Goal: Task Accomplishment & Management: Complete application form

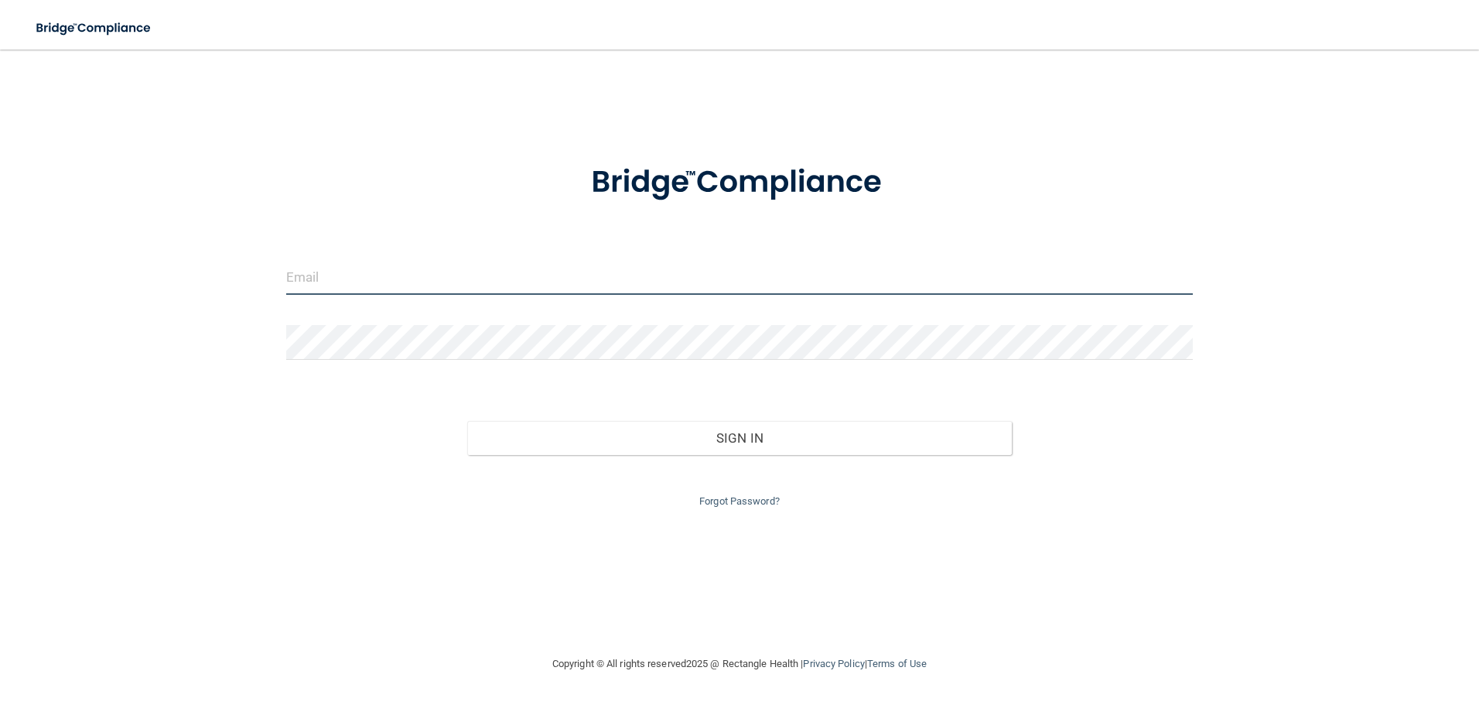
click at [634, 267] on input "email" at bounding box center [740, 277] width 908 height 35
type input "[EMAIL_ADDRESS][DOMAIN_NAME]"
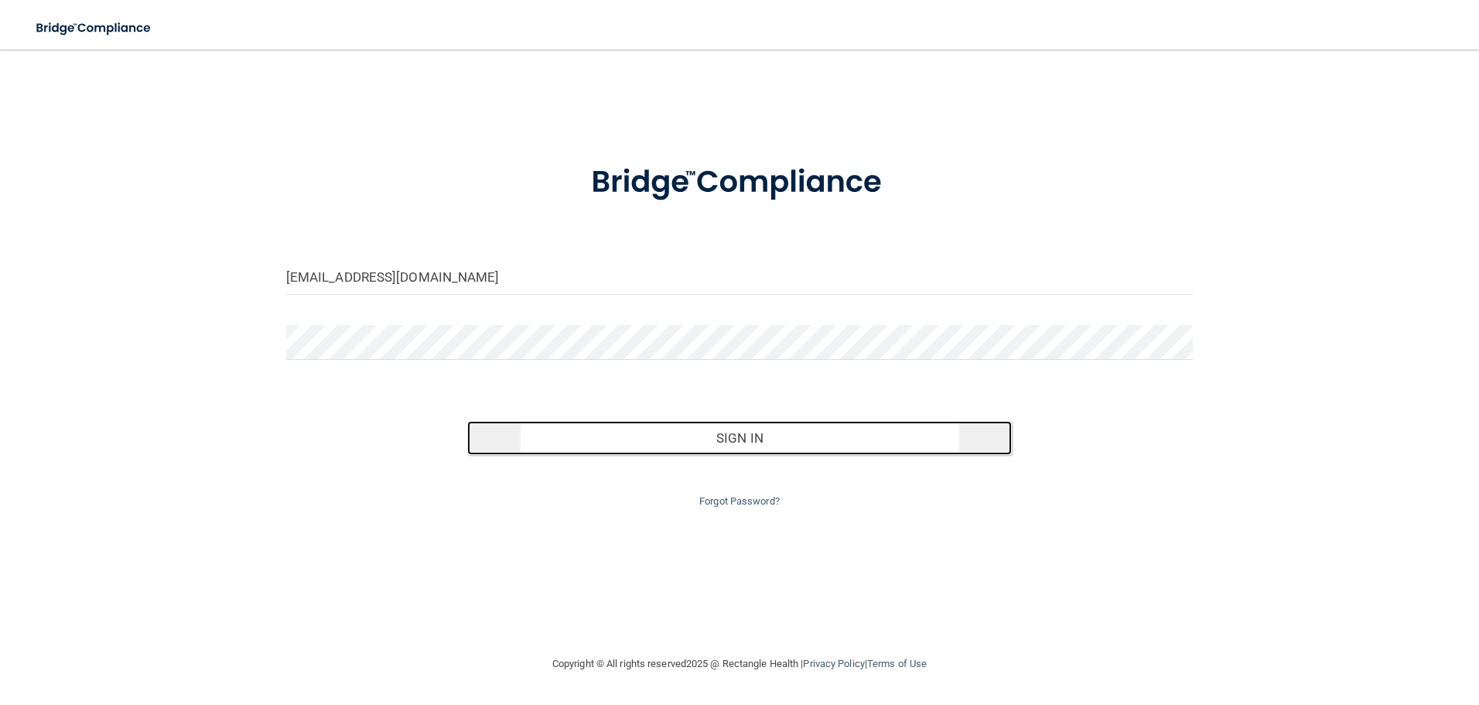
click at [719, 430] on button "Sign In" at bounding box center [739, 438] width 545 height 34
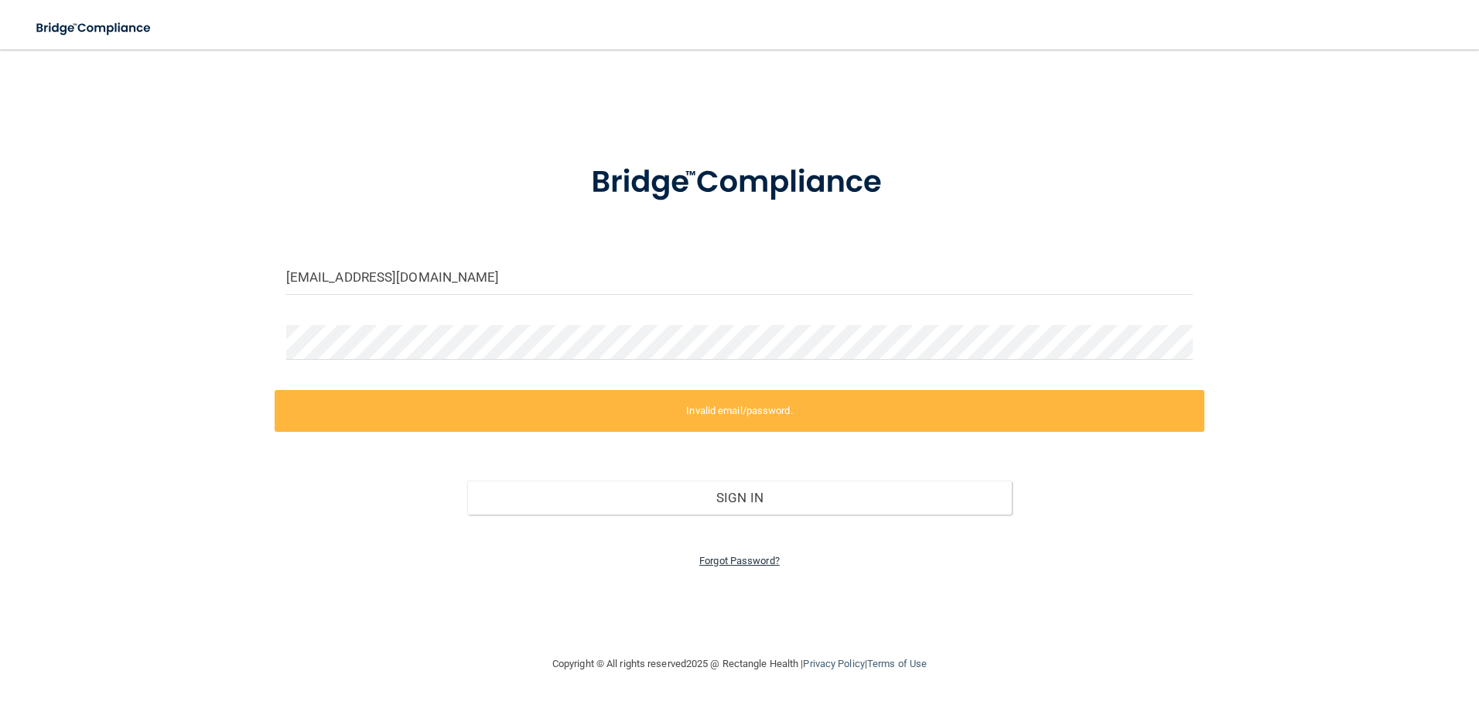
click at [751, 559] on link "Forgot Password?" at bounding box center [740, 561] width 80 height 12
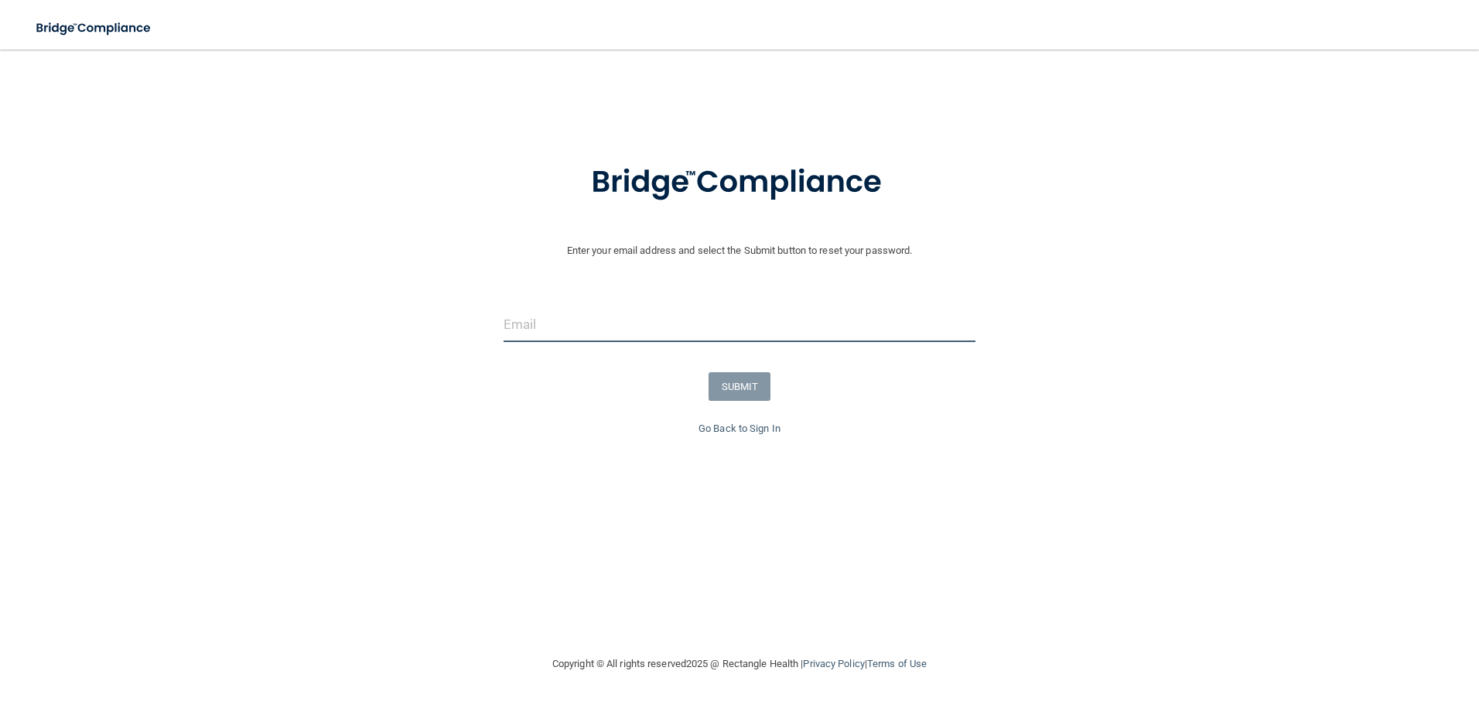
click at [741, 315] on input "email" at bounding box center [740, 324] width 473 height 35
type input "[EMAIL_ADDRESS][DOMAIN_NAME]"
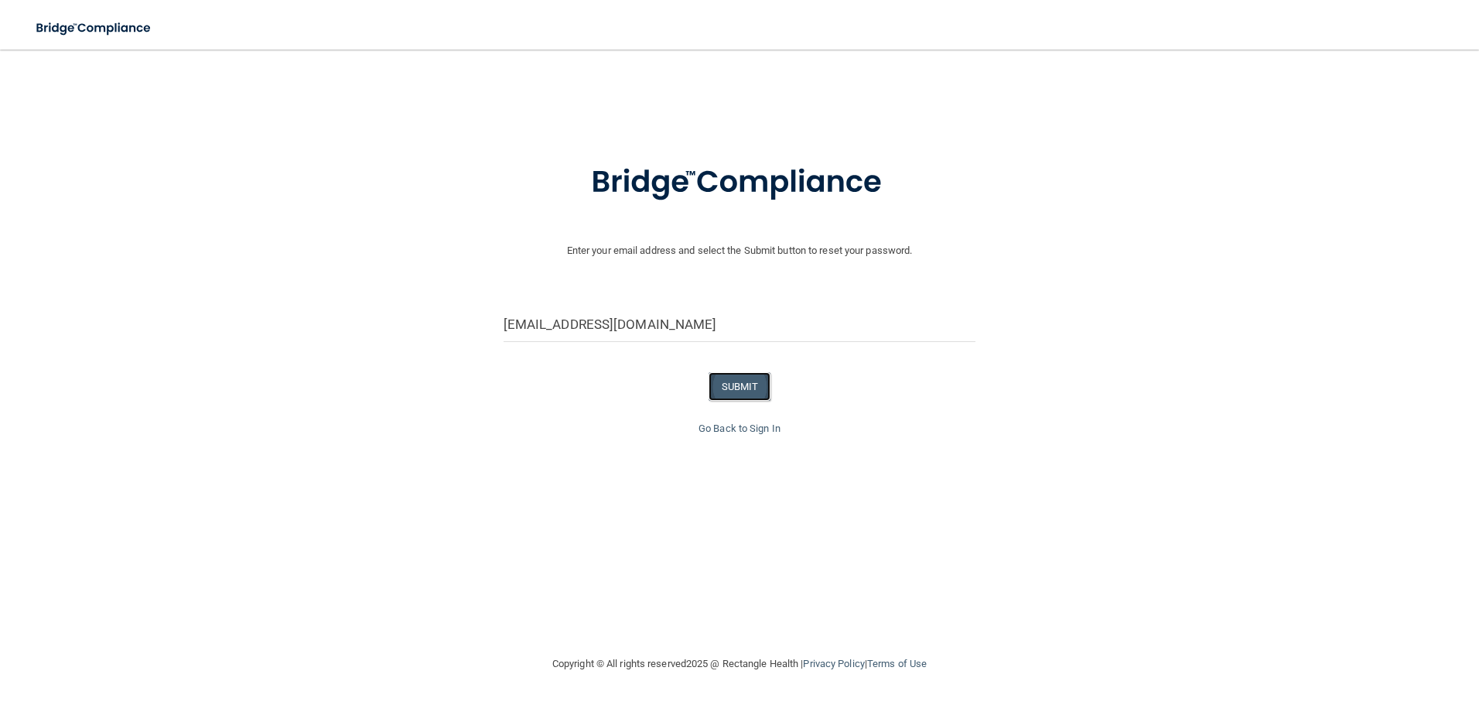
click at [752, 392] on button "SUBMIT" at bounding box center [740, 386] width 63 height 29
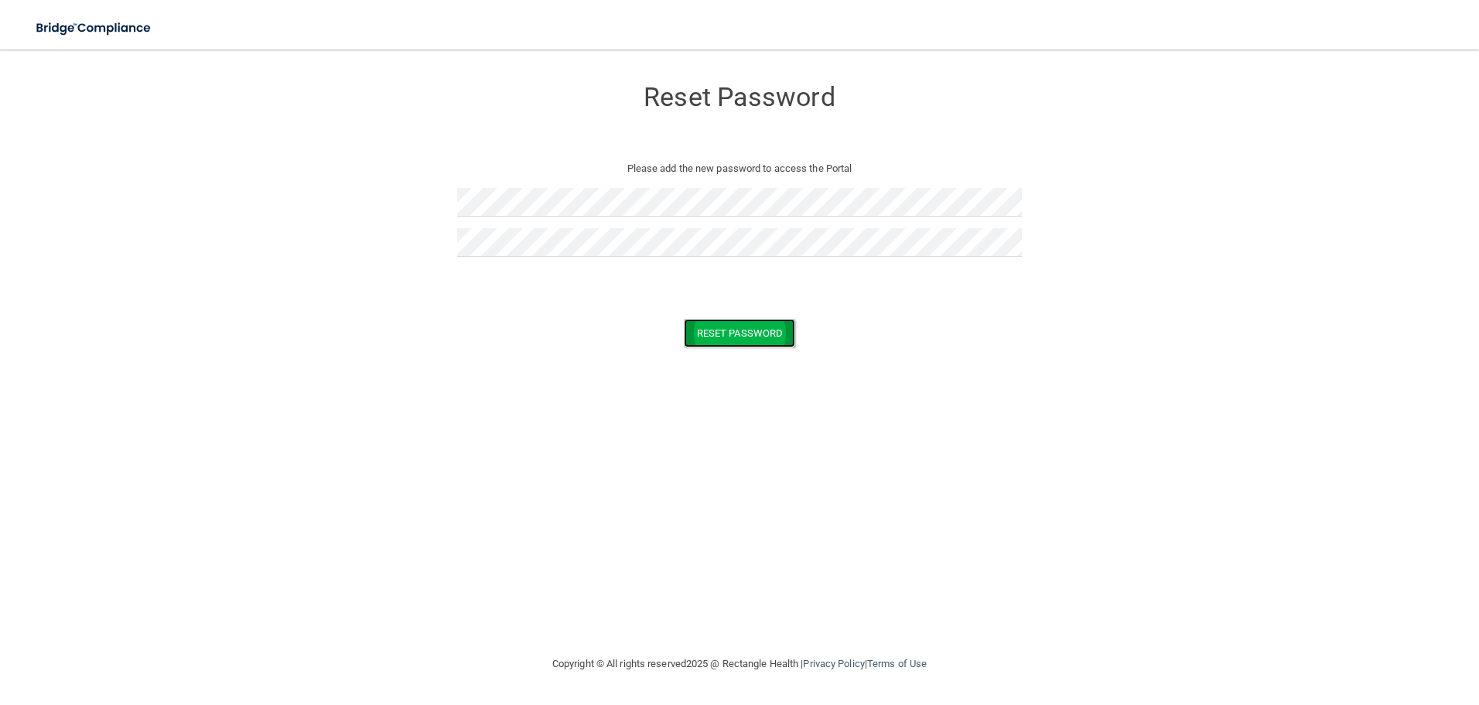
click at [730, 328] on button "Reset Password" at bounding box center [739, 333] width 111 height 29
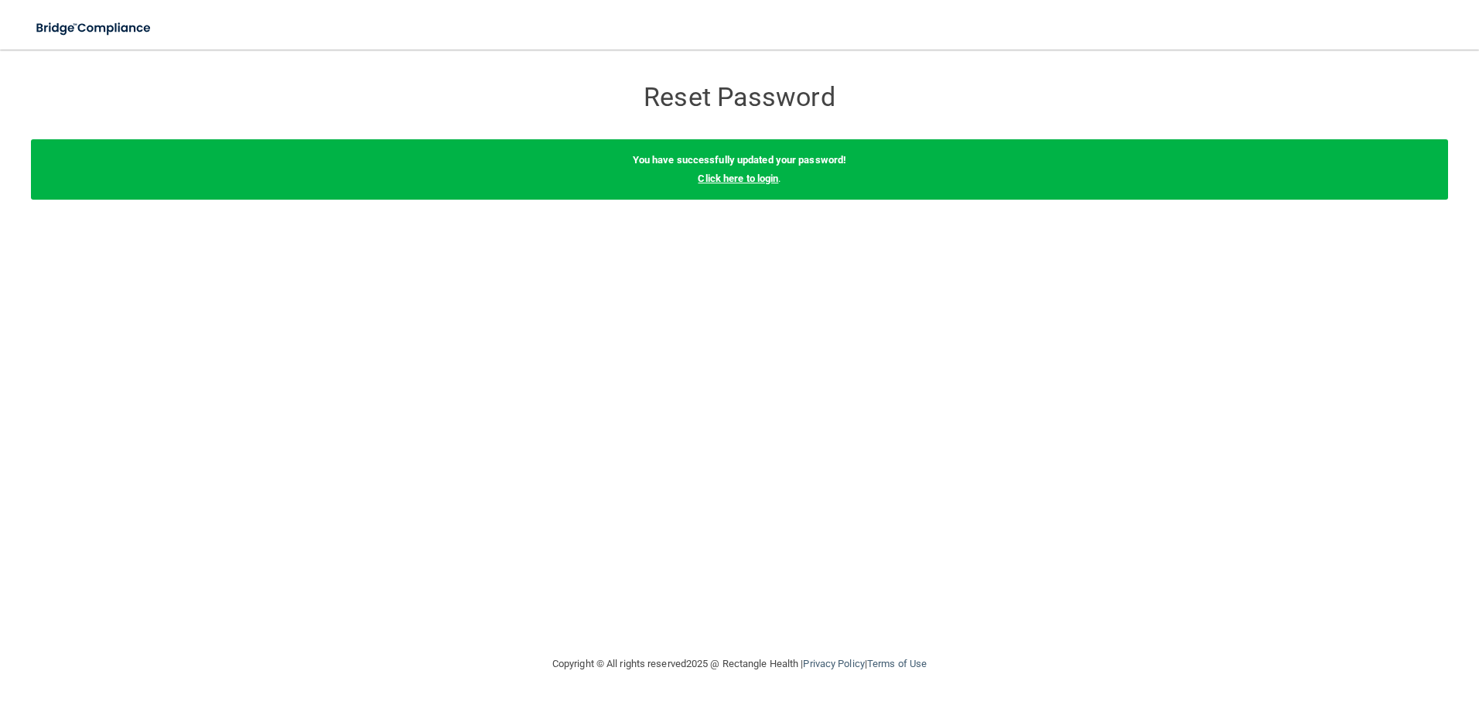
click at [746, 180] on link "Click here to login" at bounding box center [738, 179] width 80 height 12
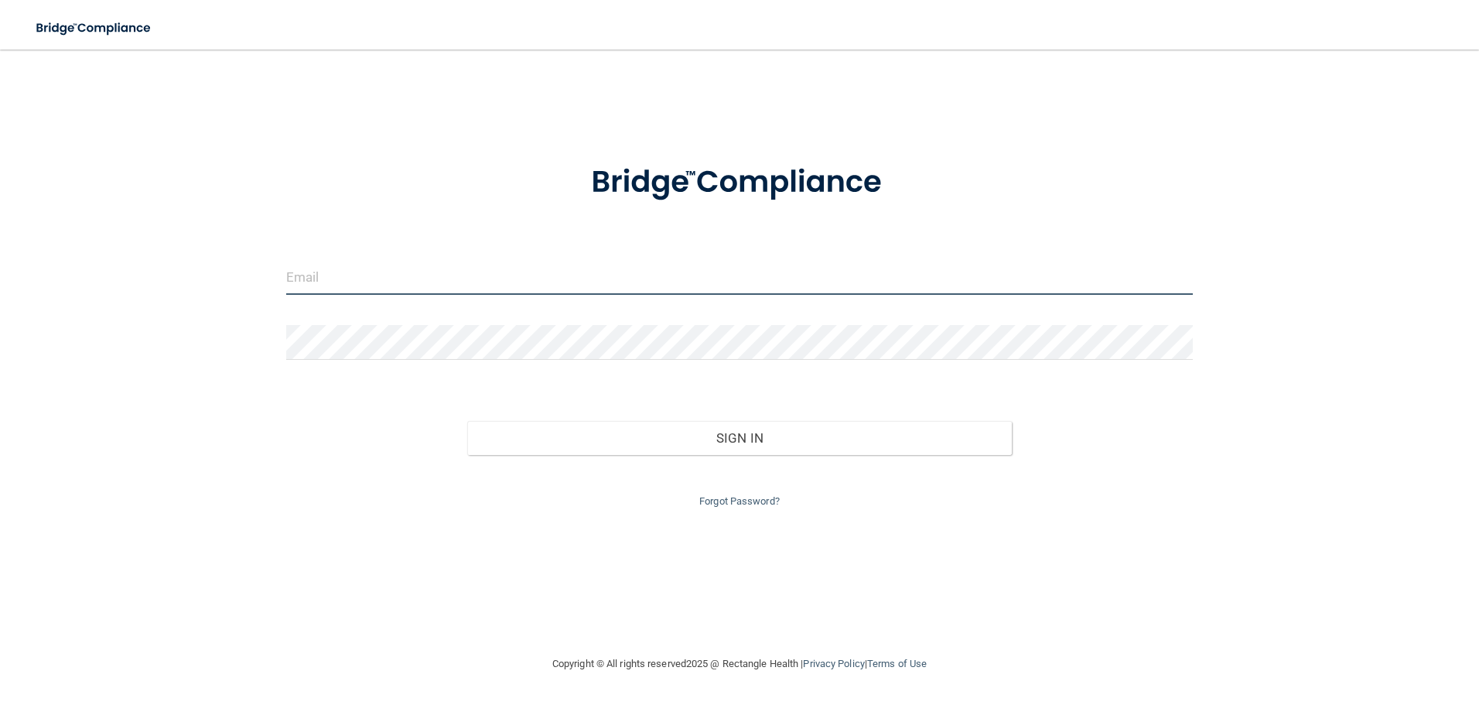
click at [576, 282] on input "email" at bounding box center [740, 277] width 908 height 35
type input "[EMAIL_ADDRESS][DOMAIN_NAME]"
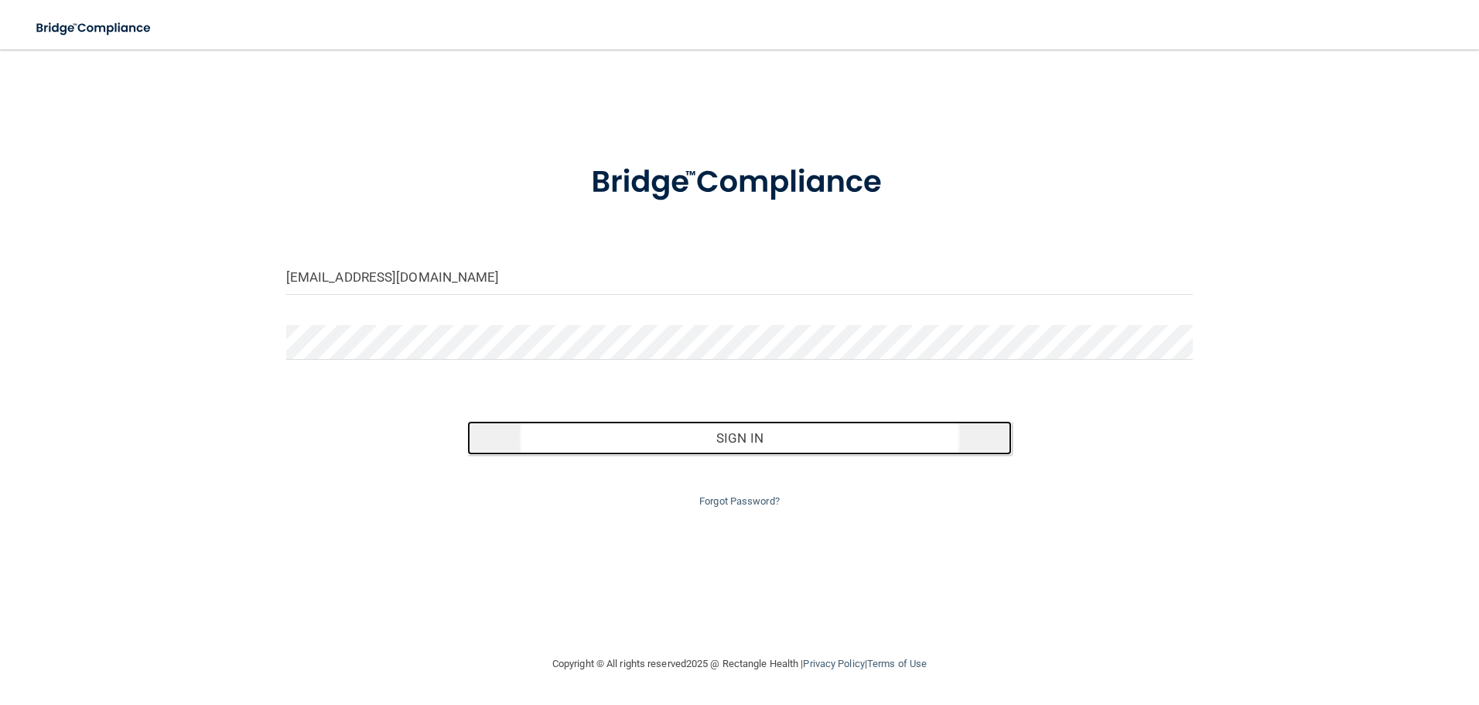
click at [763, 433] on button "Sign In" at bounding box center [739, 438] width 545 height 34
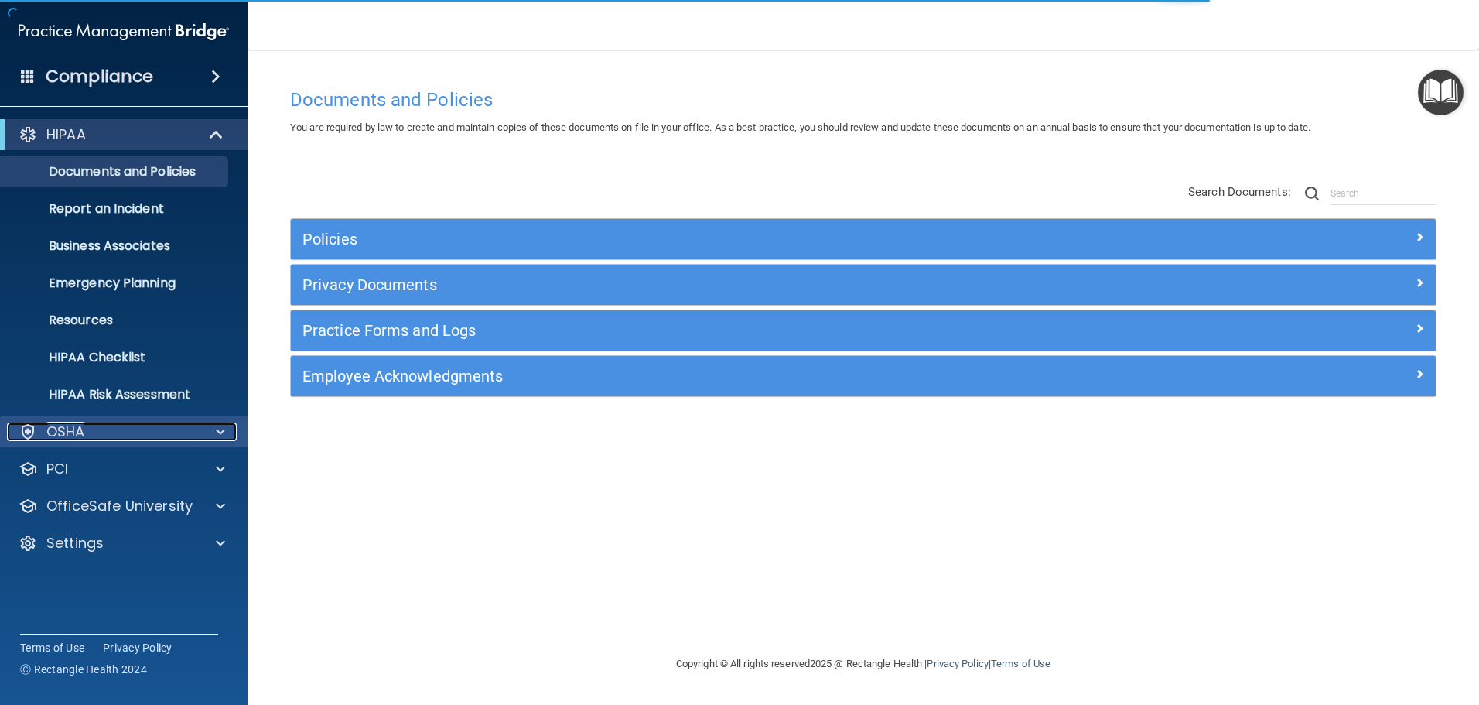
click at [221, 430] on span at bounding box center [220, 431] width 9 height 19
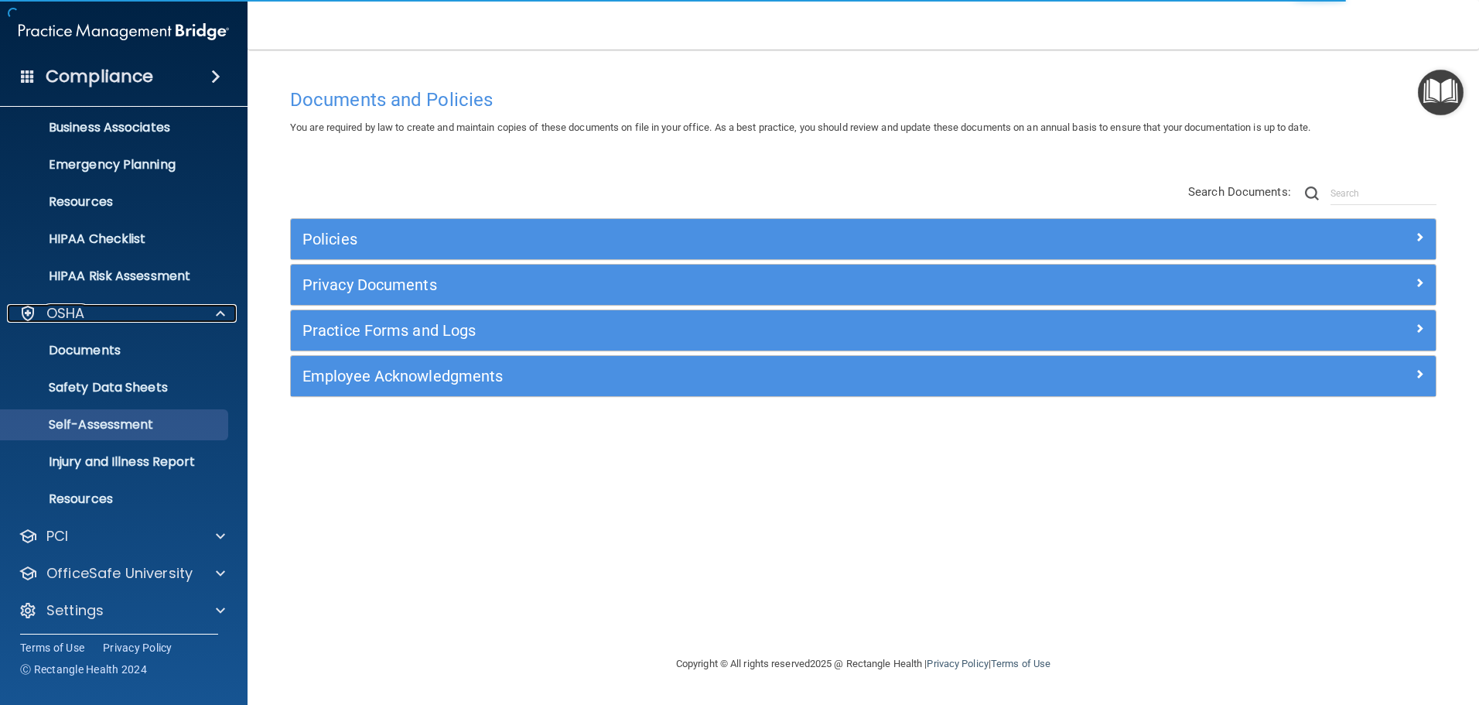
scroll to position [123, 0]
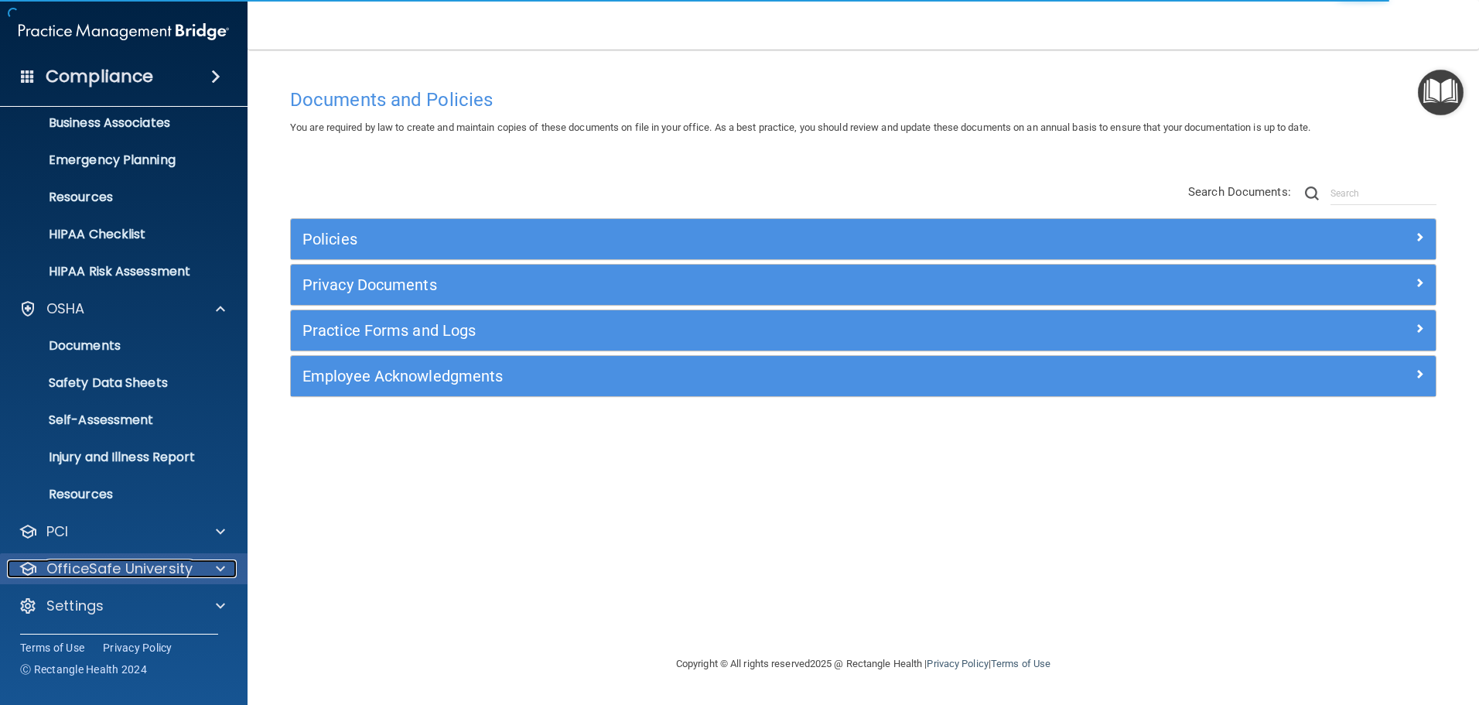
click at [225, 566] on div at bounding box center [218, 568] width 39 height 19
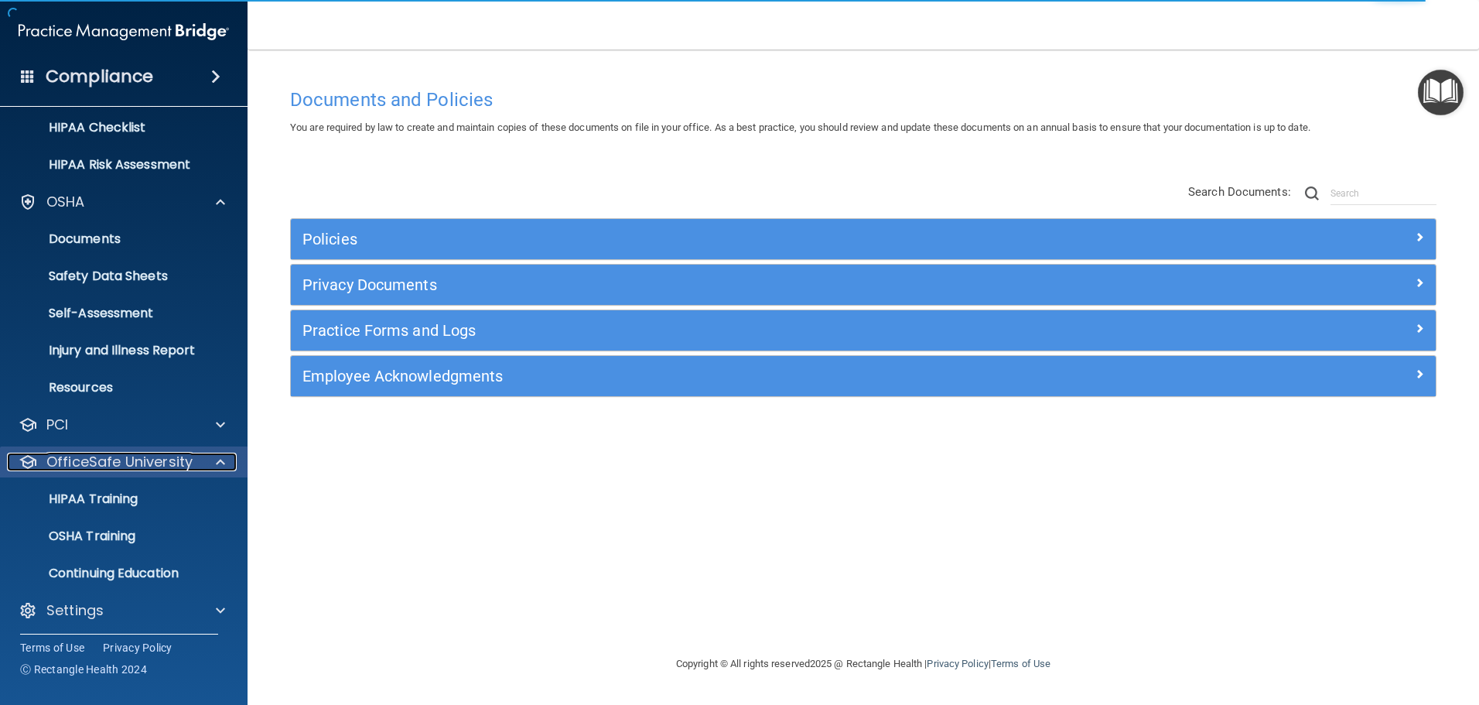
scroll to position [234, 0]
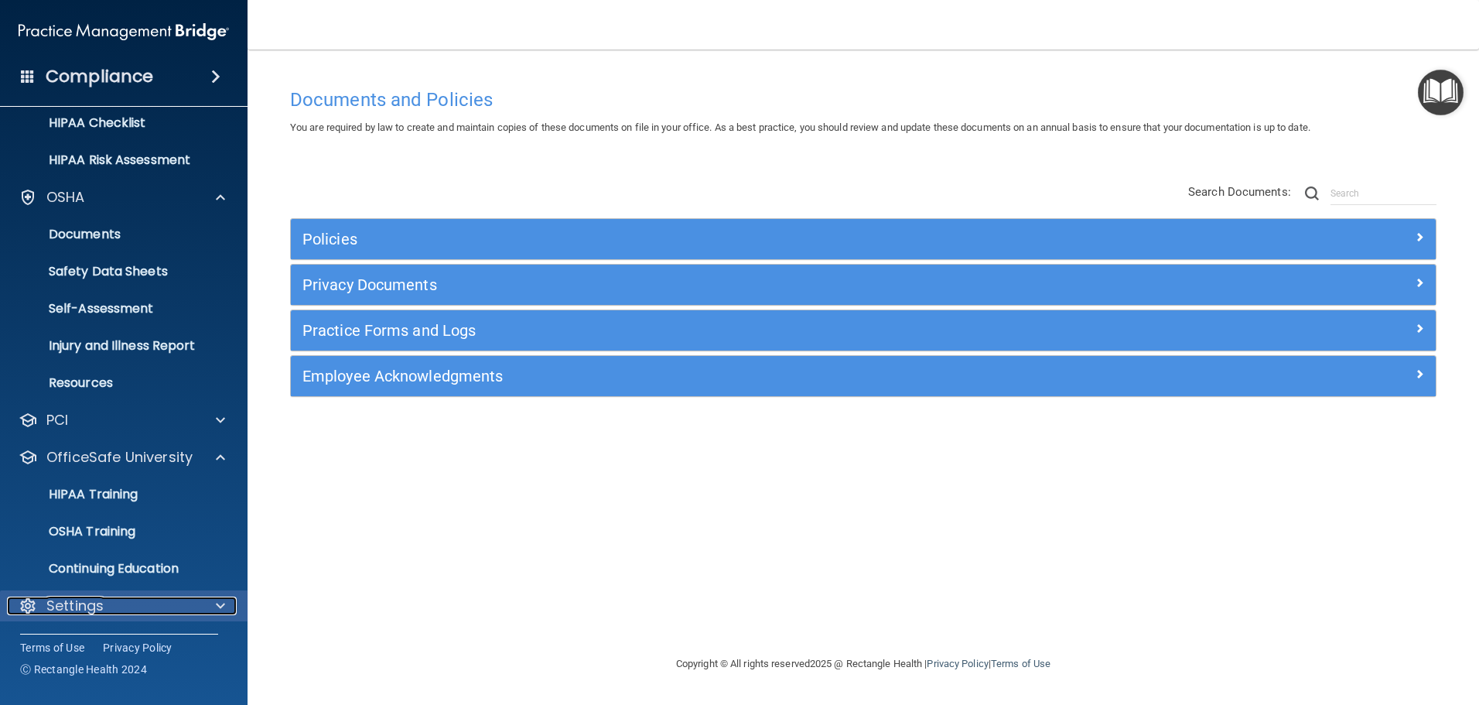
click at [214, 600] on div at bounding box center [218, 606] width 39 height 19
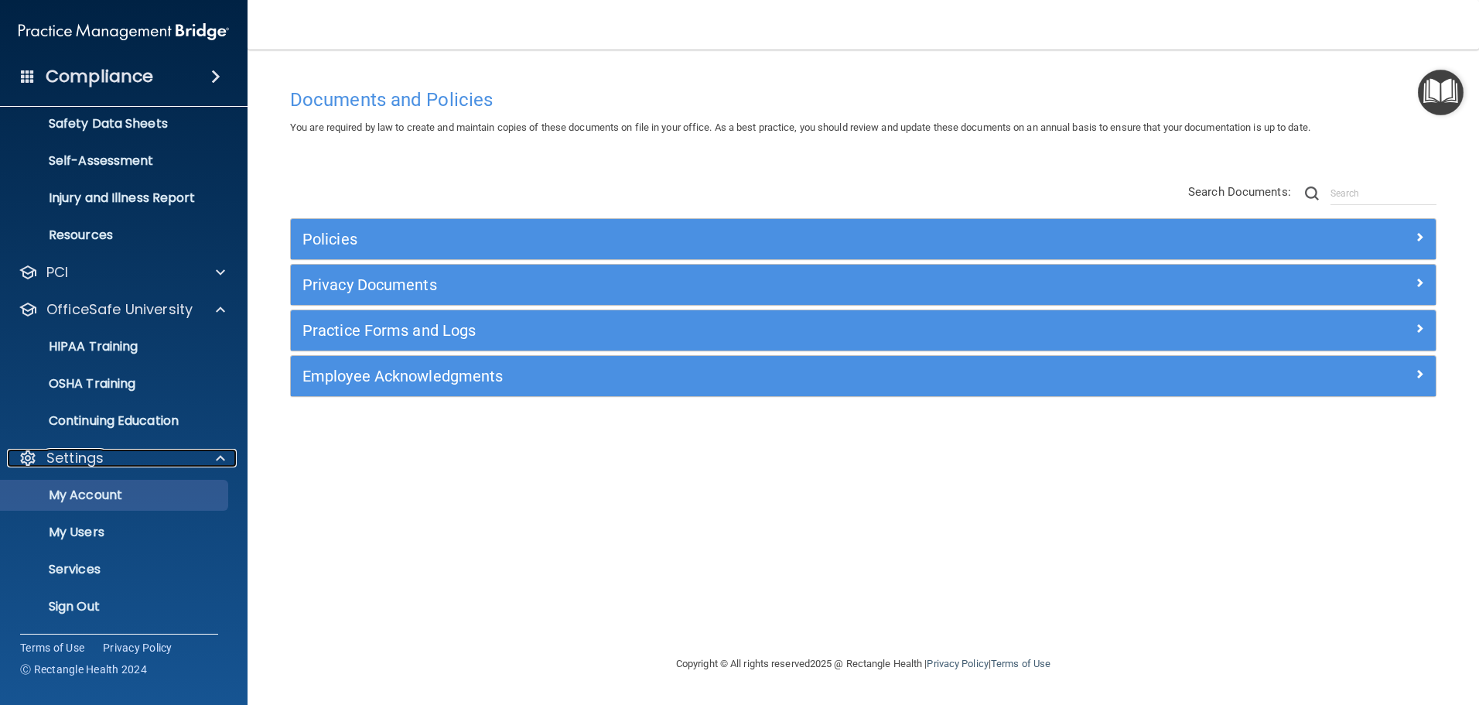
scroll to position [383, 0]
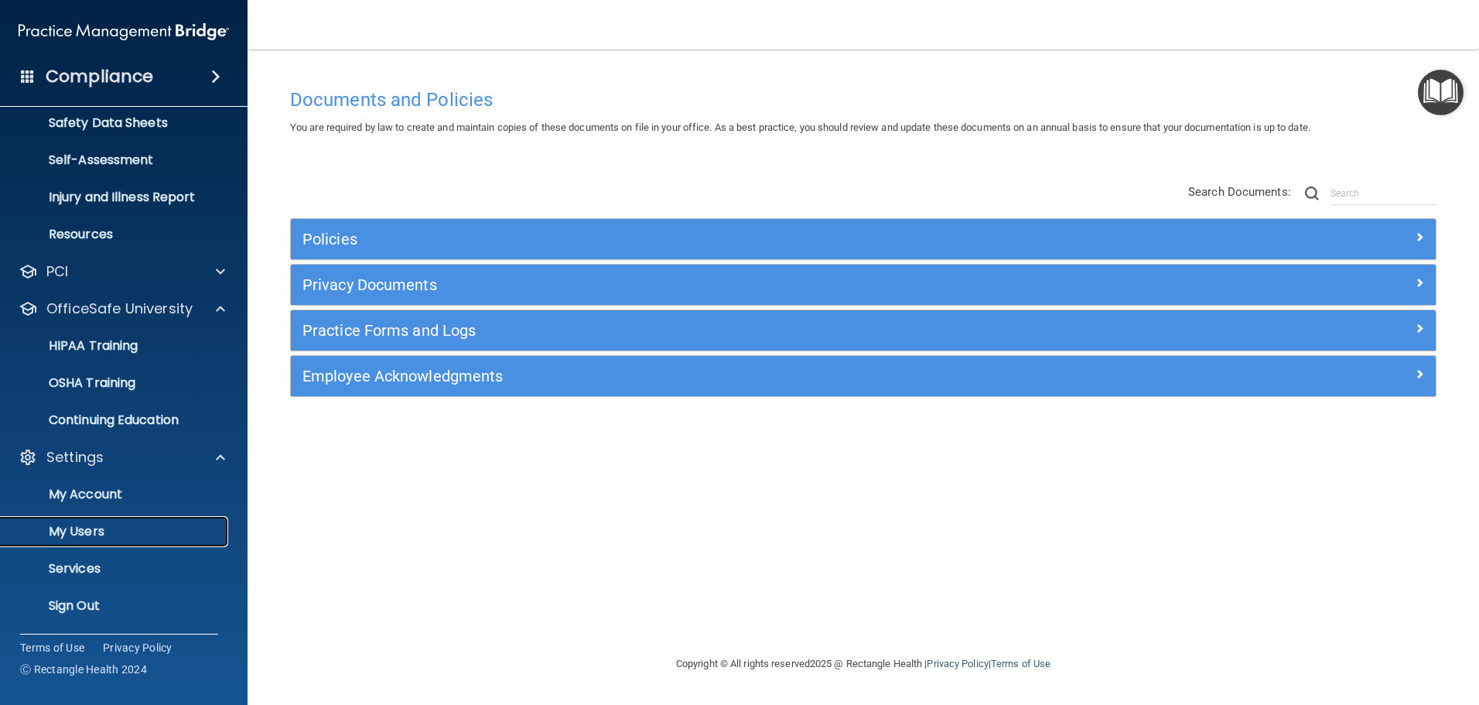
click at [108, 528] on p "My Users" at bounding box center [115, 531] width 211 height 15
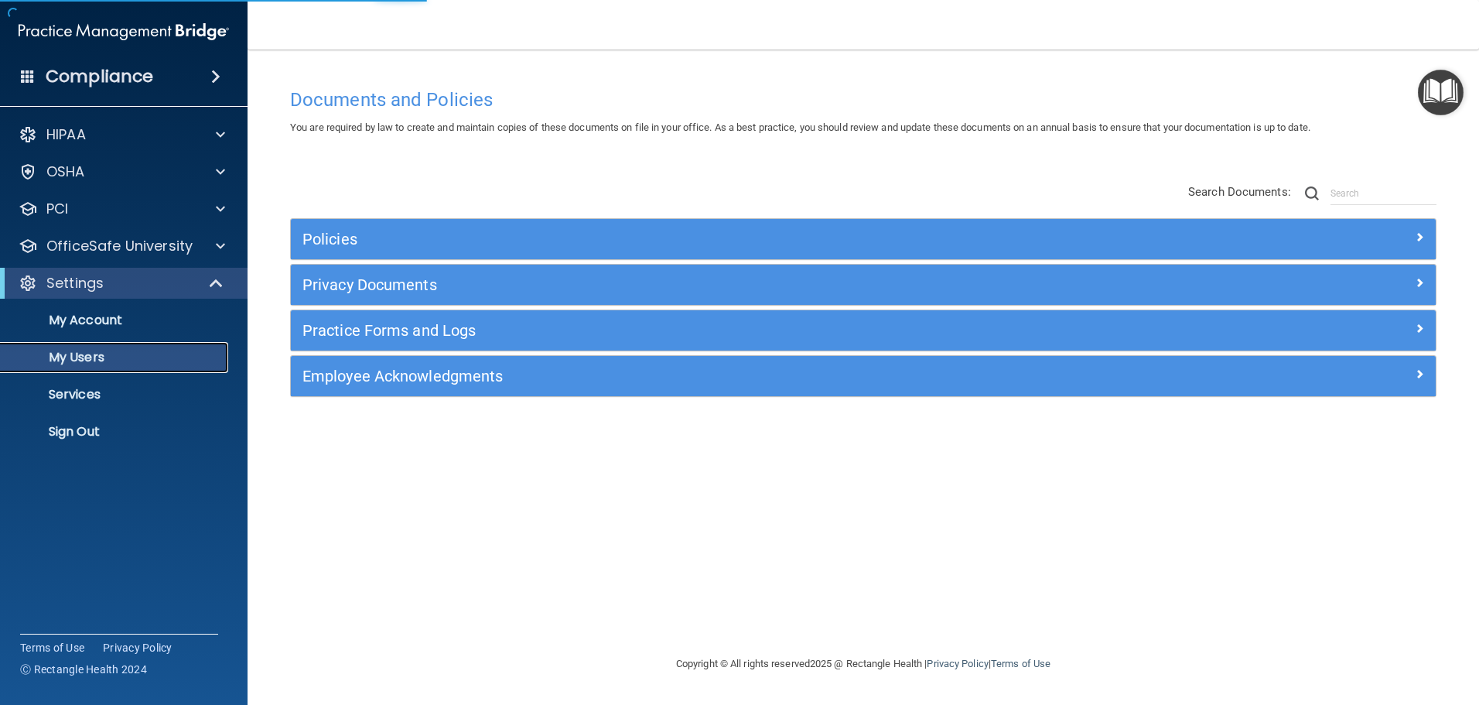
select select "20"
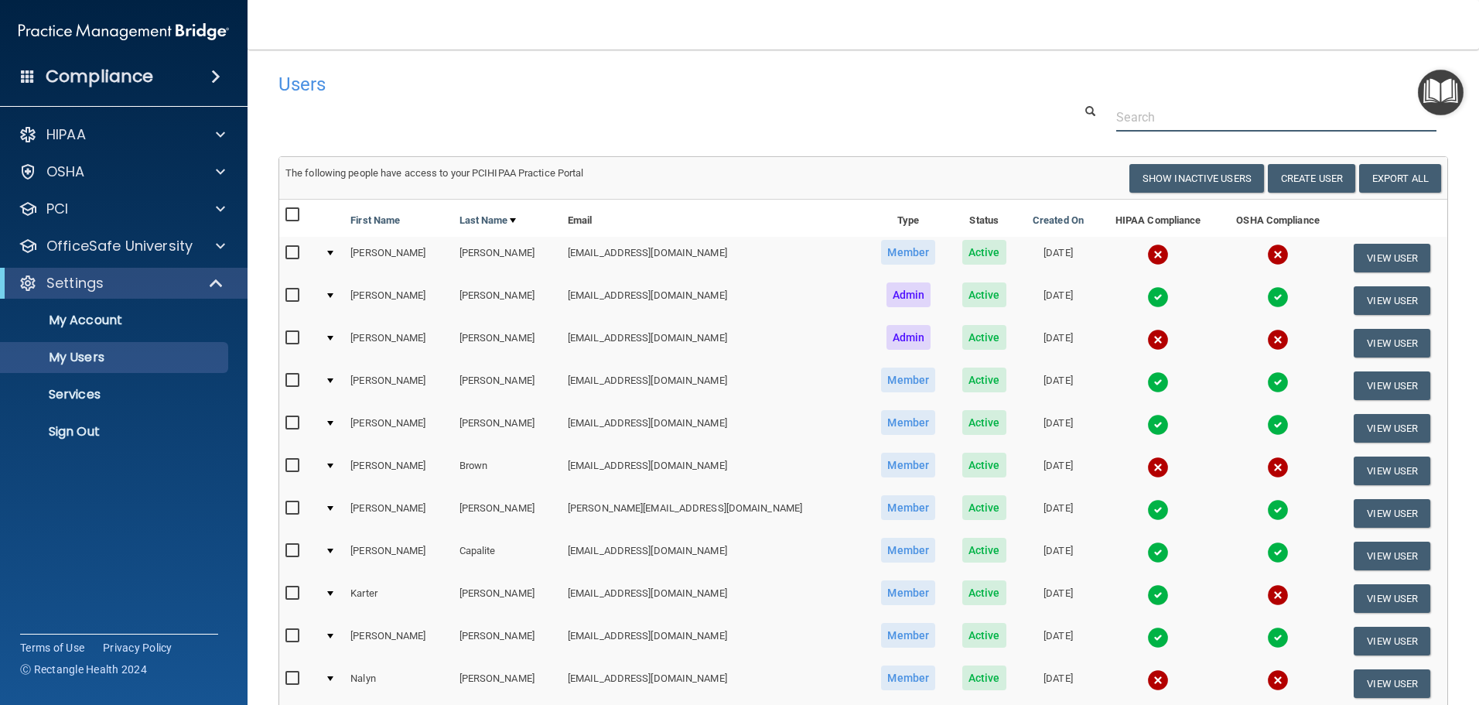
click at [1148, 115] on input "text" at bounding box center [1277, 117] width 320 height 29
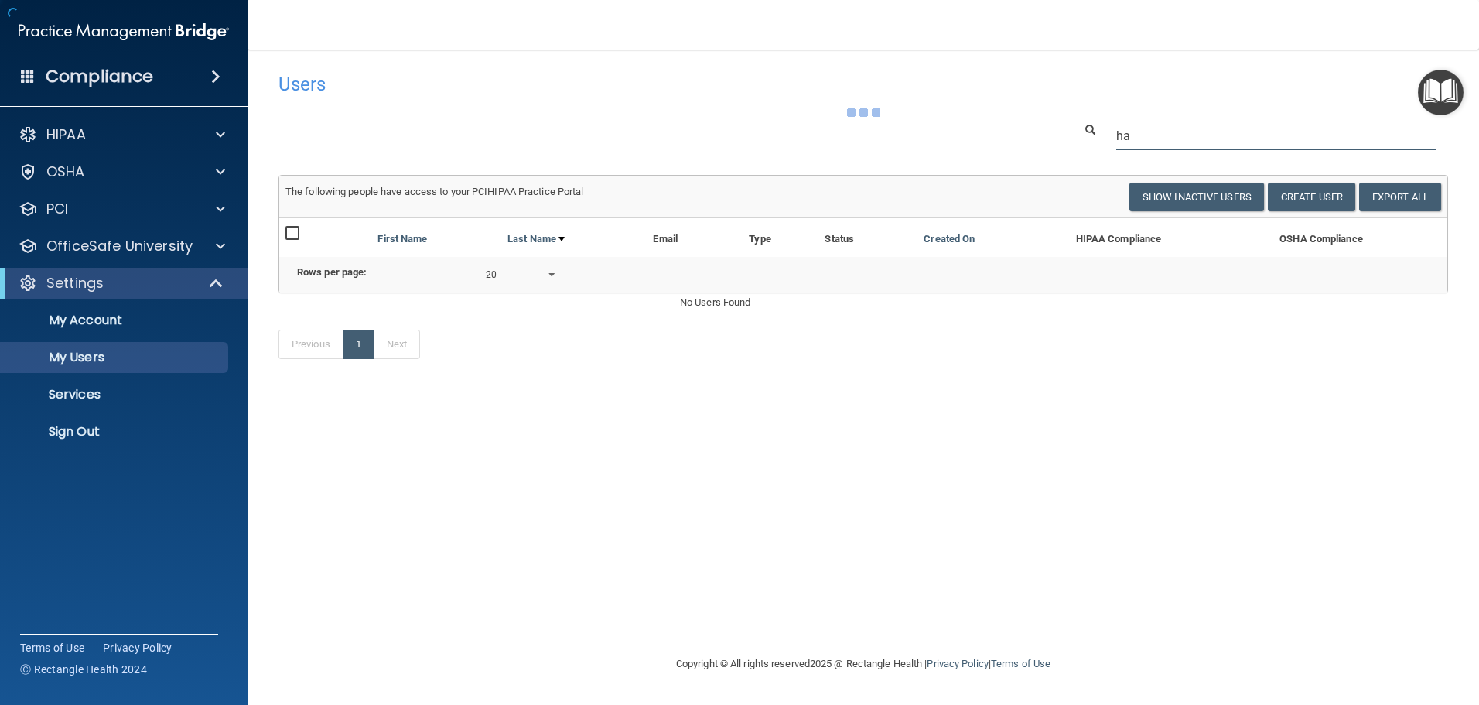
type input "h"
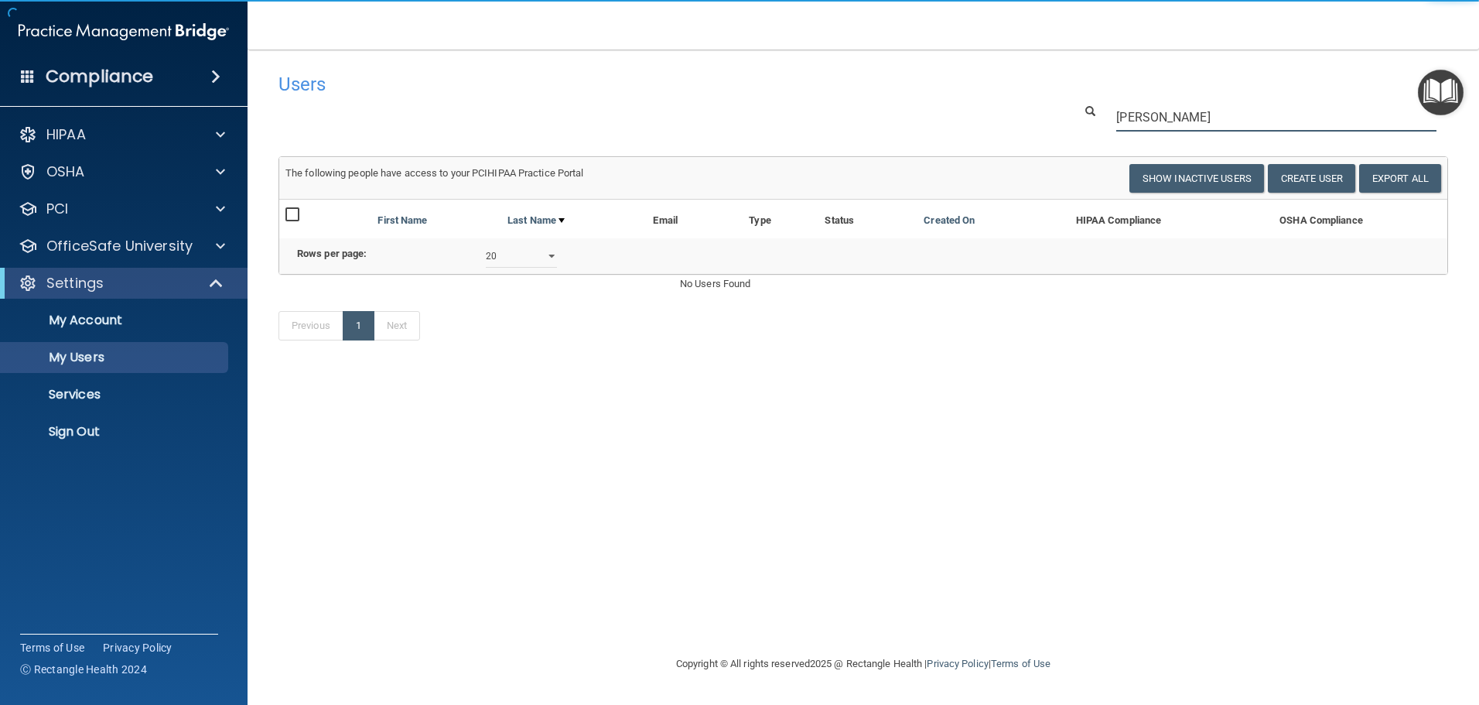
type input "[PERSON_NAME]"
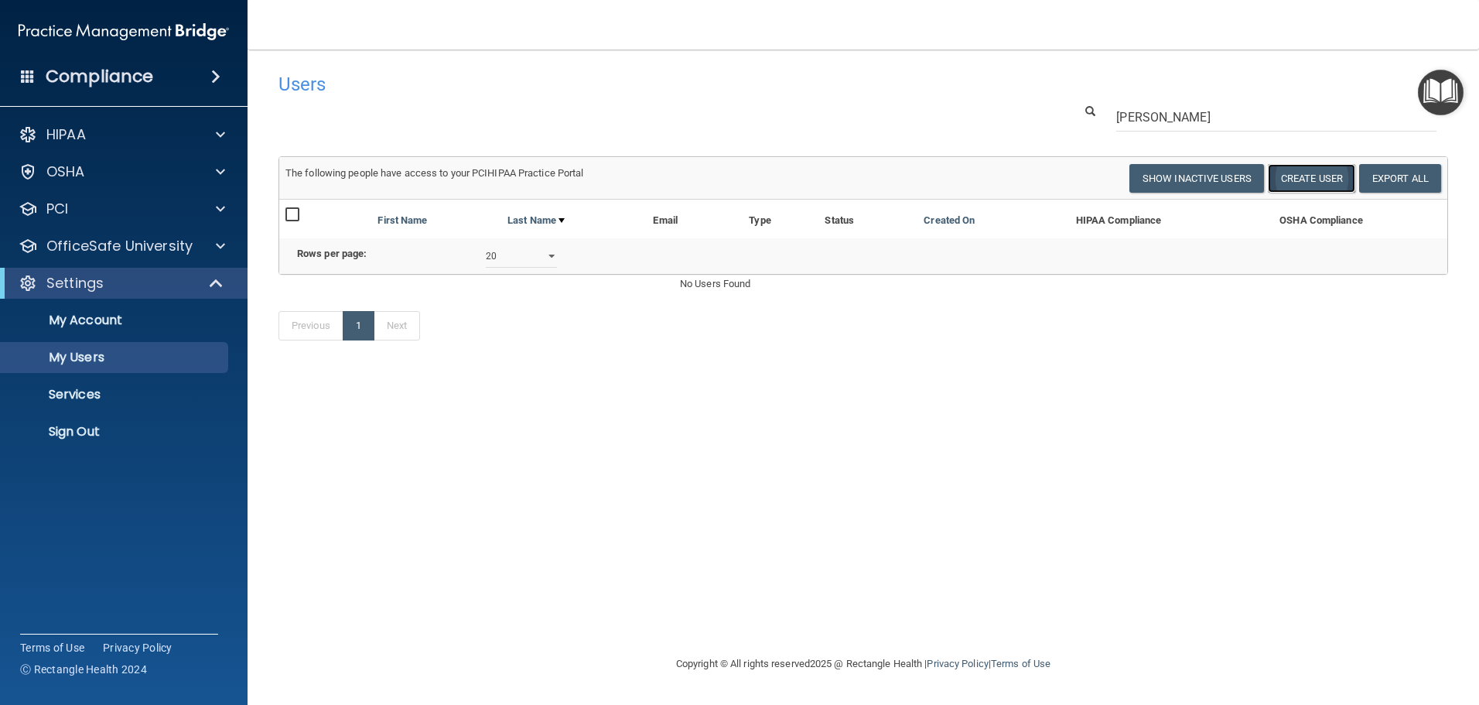
click at [1324, 176] on button "Create User" at bounding box center [1311, 178] width 87 height 29
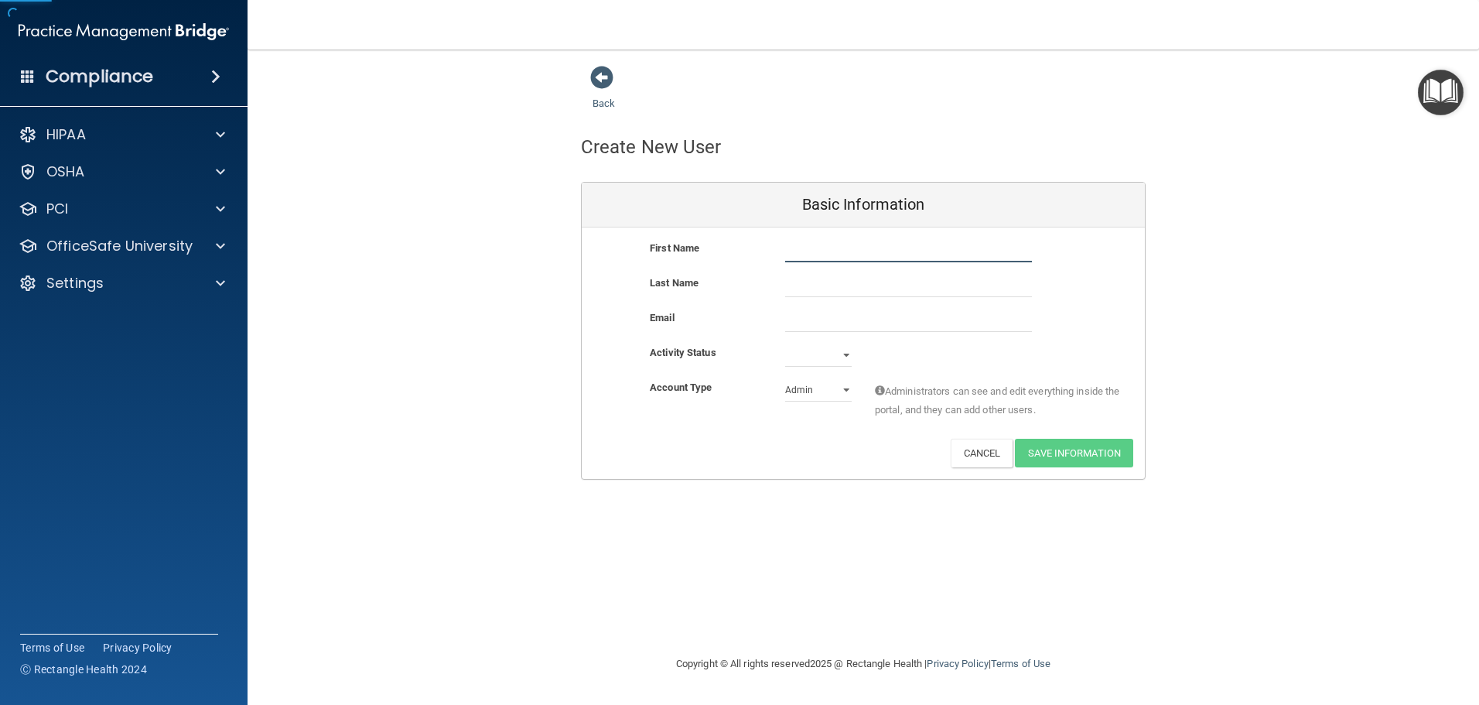
click at [846, 251] on input "text" at bounding box center [908, 250] width 247 height 23
type input "[PERSON_NAME]"
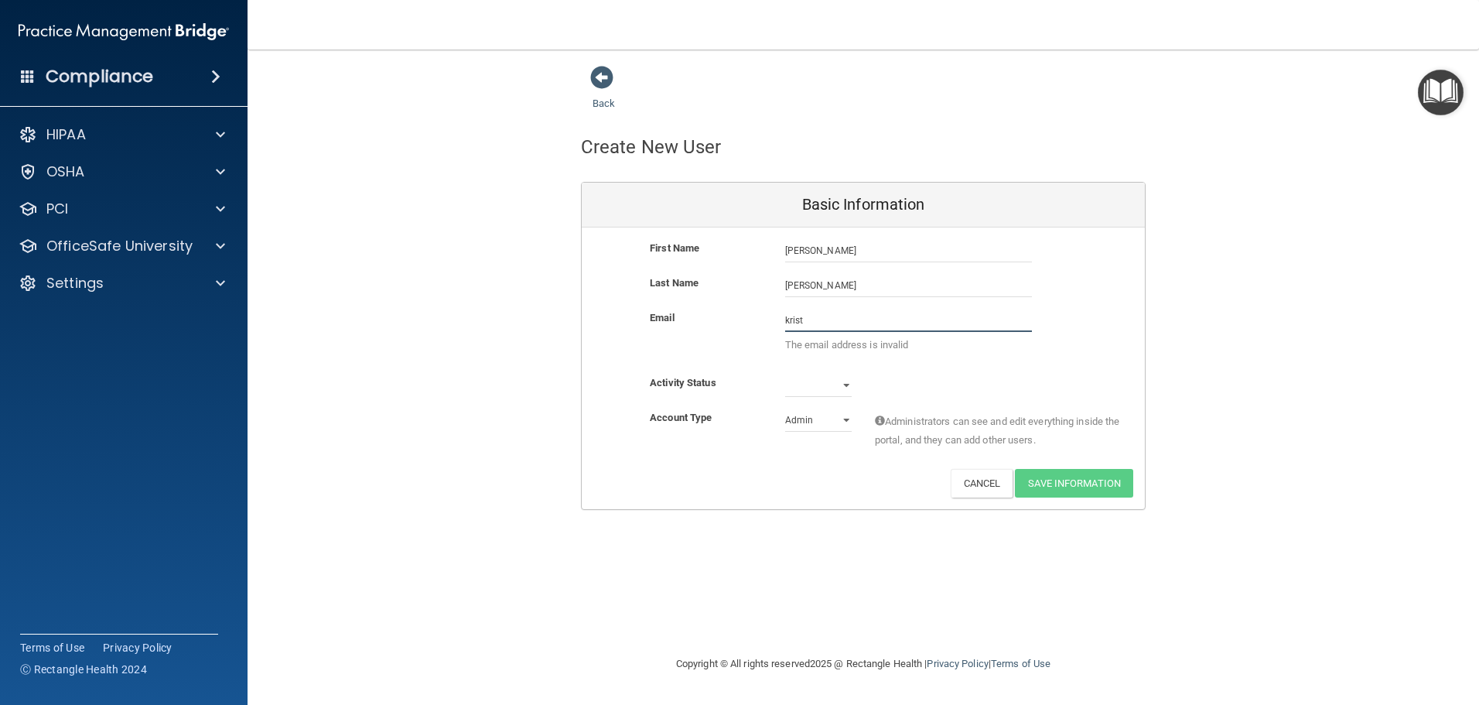
type input "[PERSON_NAME][EMAIL_ADDRESS][DOMAIN_NAME]"
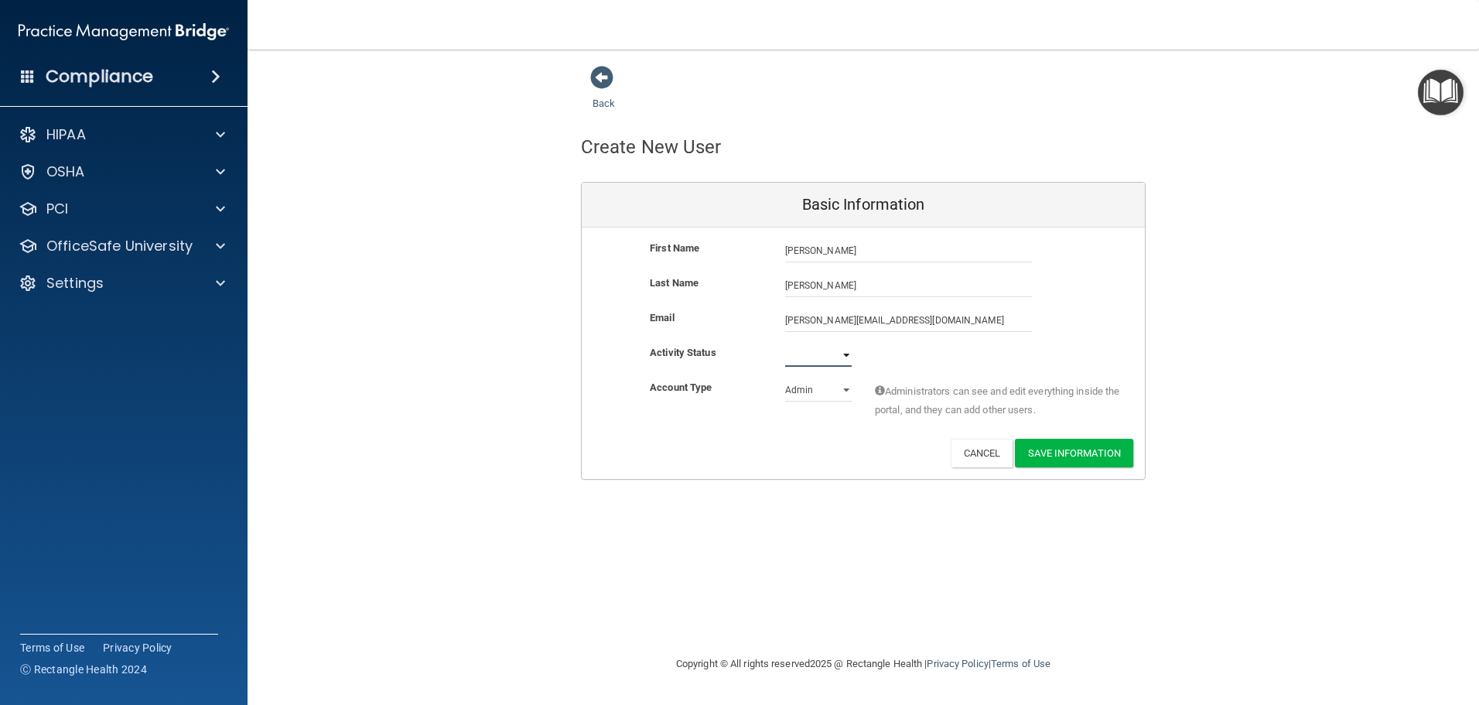
click at [845, 356] on select "Active Inactive" at bounding box center [818, 355] width 67 height 23
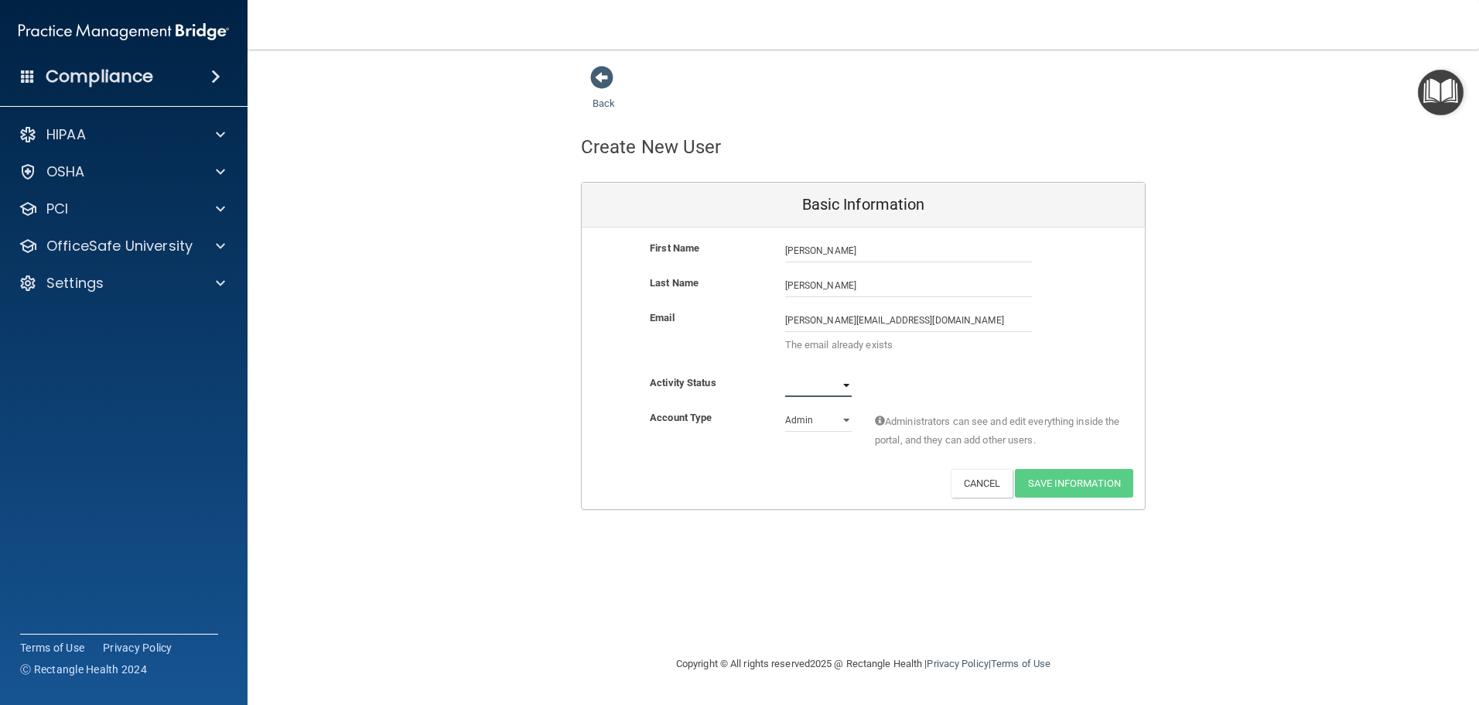
select select "active"
click at [785, 374] on select "Active Inactive" at bounding box center [818, 385] width 67 height 23
click at [848, 419] on select "Admin Member" at bounding box center [818, 420] width 67 height 23
select select "practice_member"
click at [785, 409] on select "Admin Member" at bounding box center [818, 420] width 67 height 23
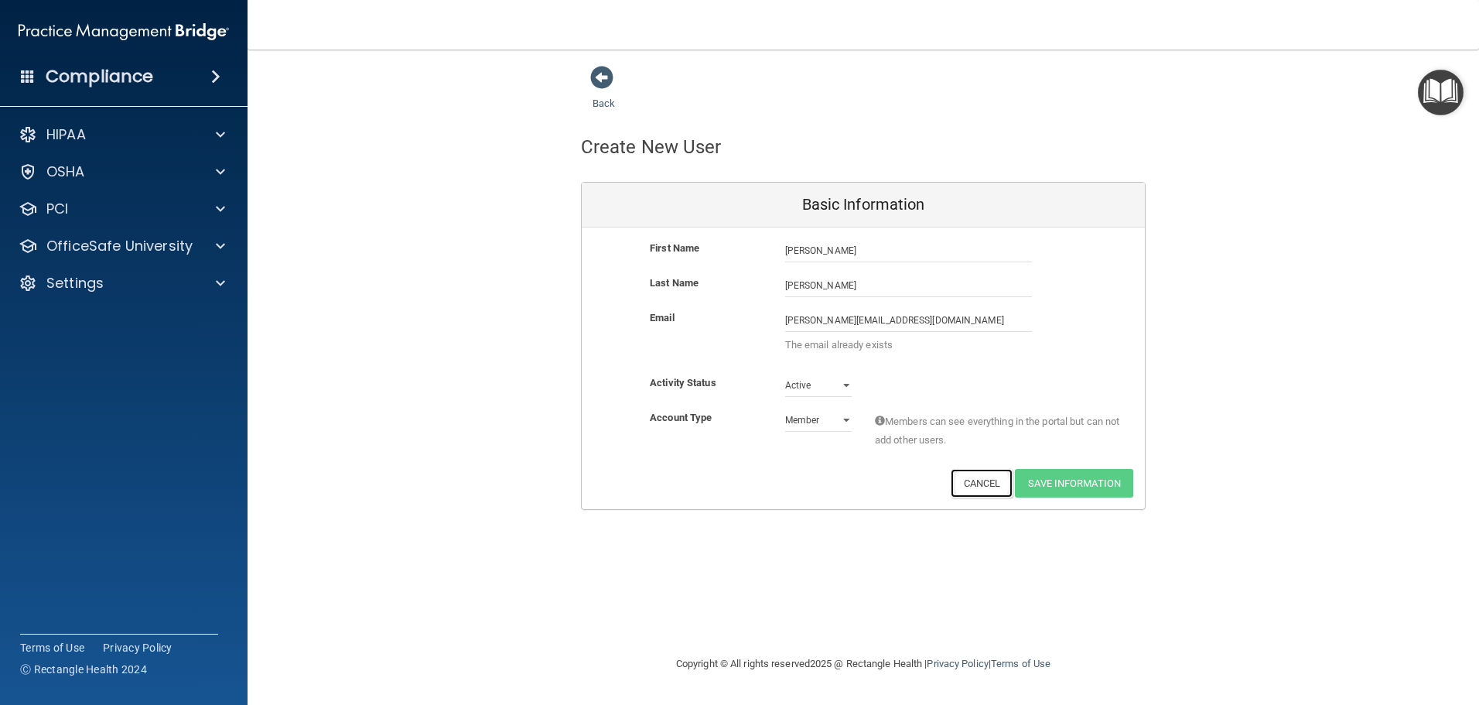
click at [987, 485] on button "Cancel" at bounding box center [982, 483] width 63 height 29
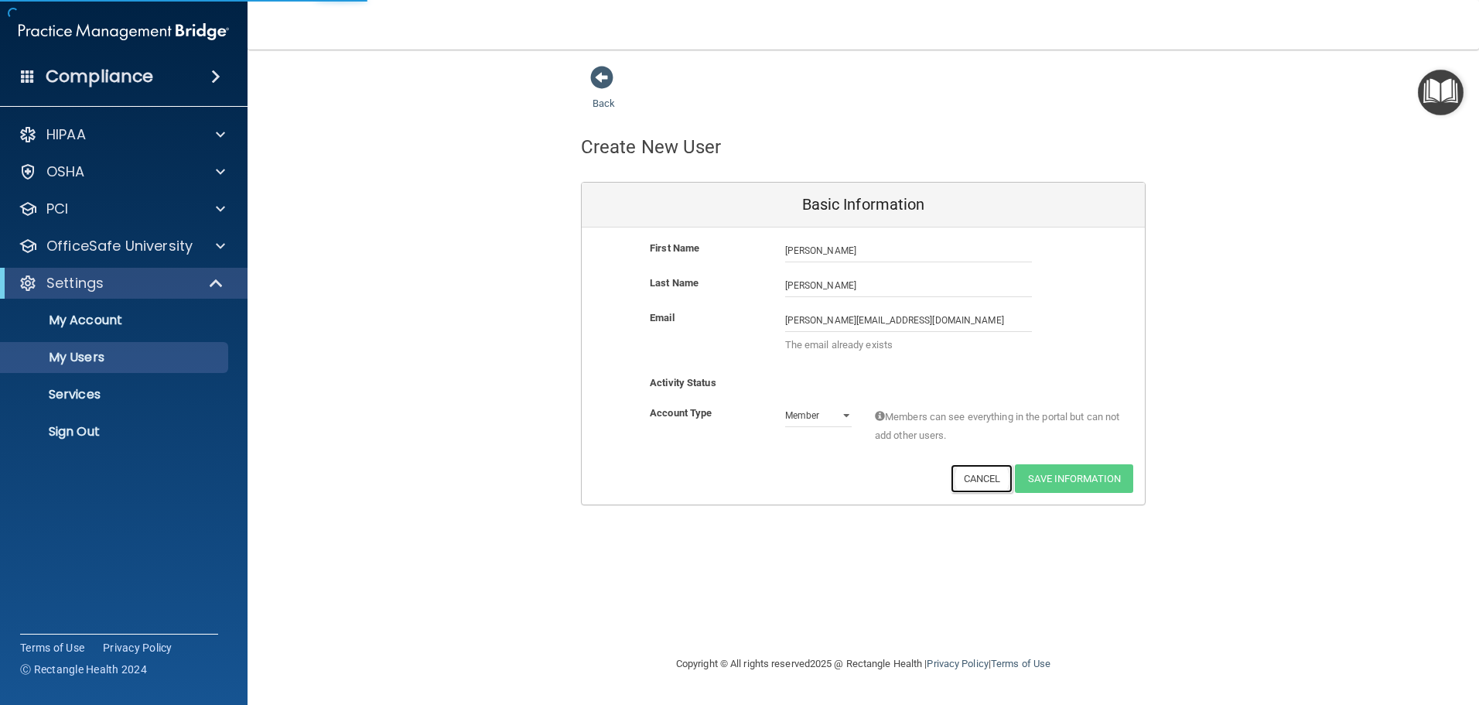
click at [987, 477] on button "Cancel" at bounding box center [982, 478] width 63 height 29
select select "20"
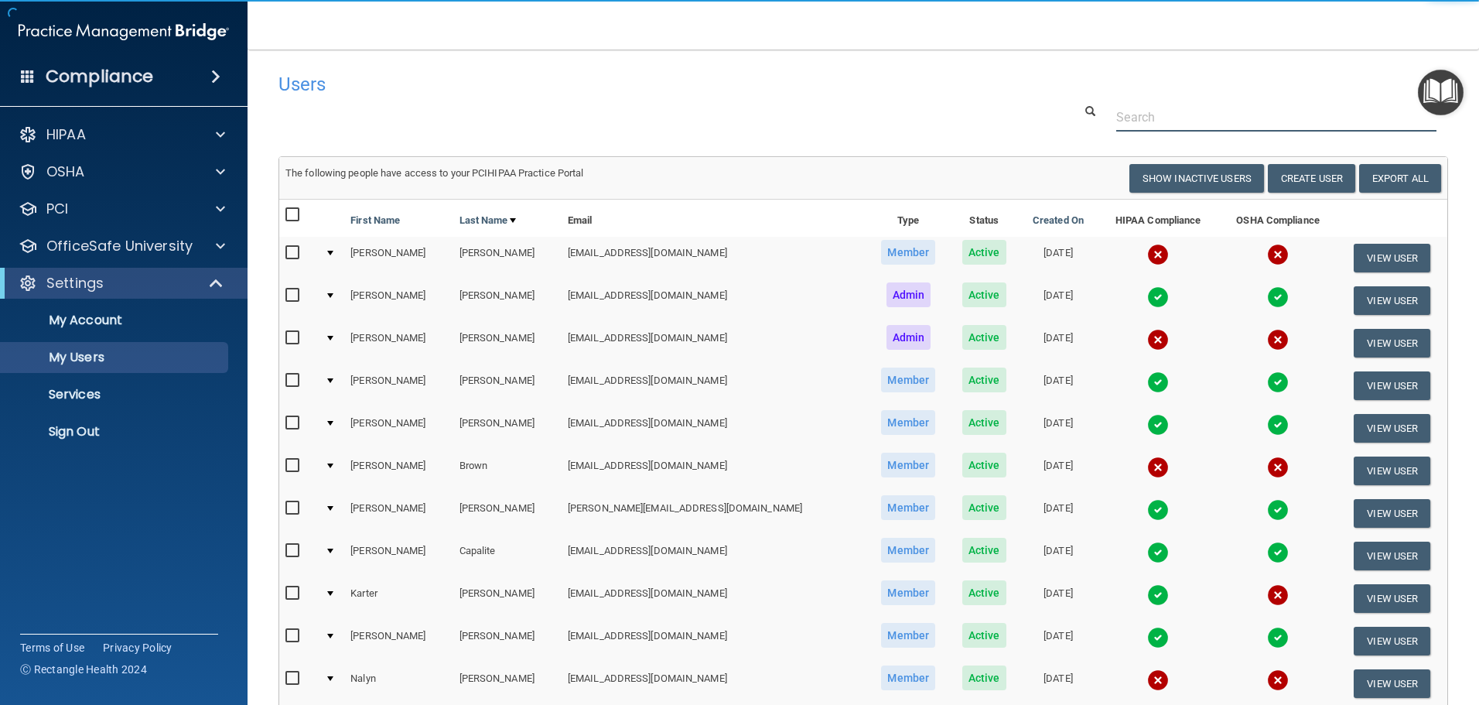
click at [1195, 122] on input "text" at bounding box center [1277, 117] width 320 height 29
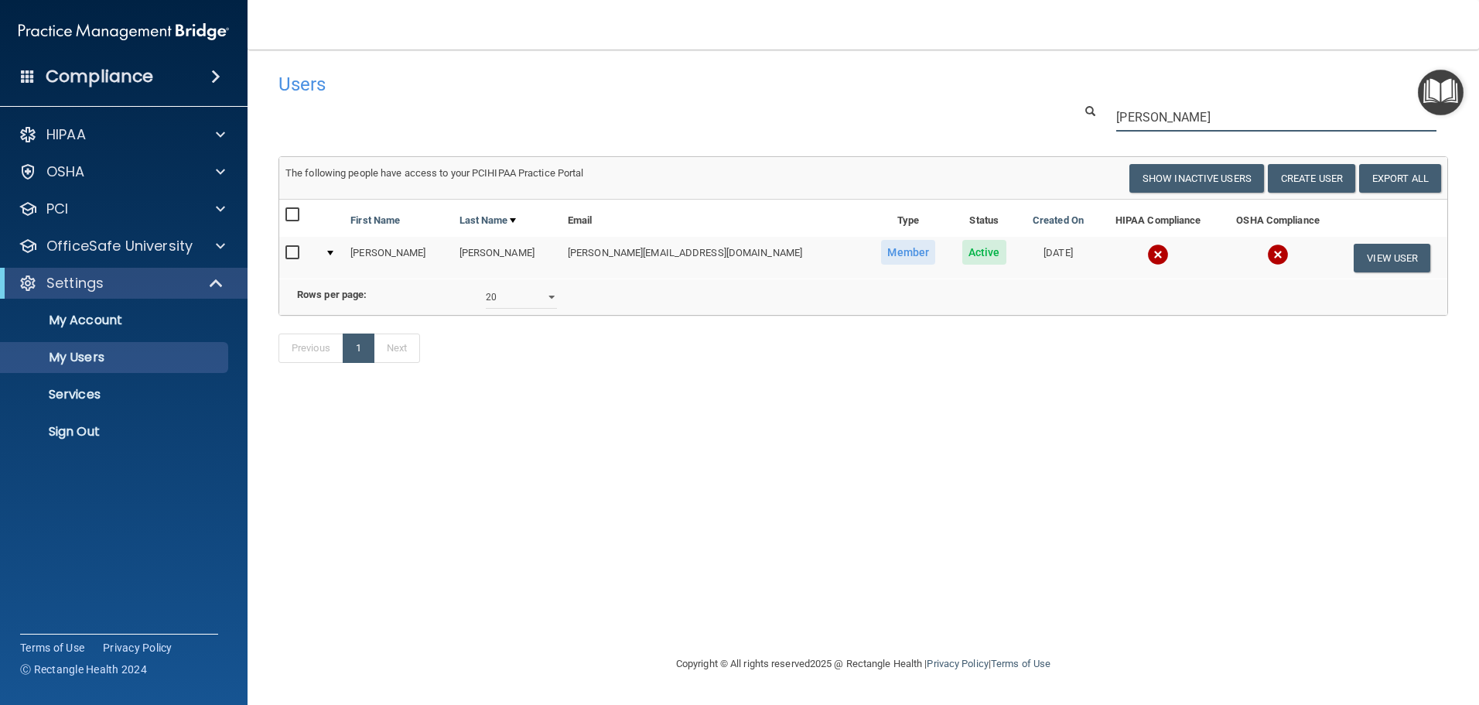
type input "[PERSON_NAME]"
